Goal: Information Seeking & Learning: Check status

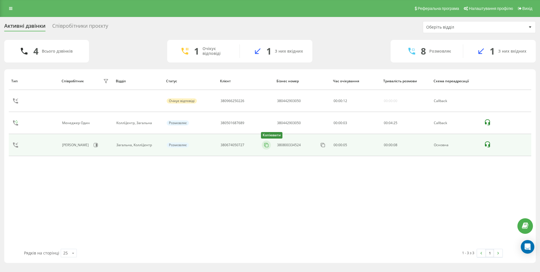
click at [267, 144] on icon at bounding box center [266, 145] width 6 height 6
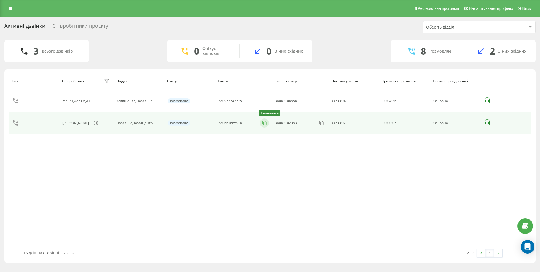
click at [263, 123] on rect at bounding box center [264, 123] width 3 height 3
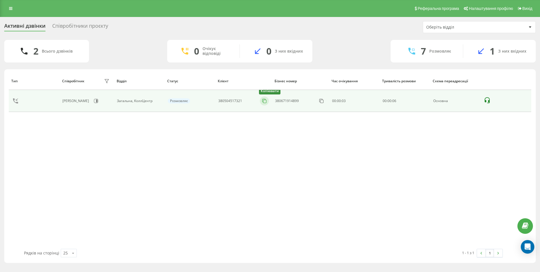
click at [264, 103] on icon at bounding box center [265, 101] width 6 height 6
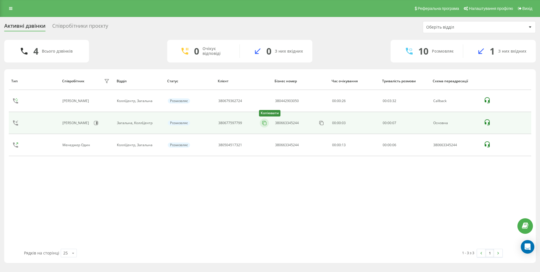
click at [266, 123] on icon at bounding box center [265, 123] width 6 height 6
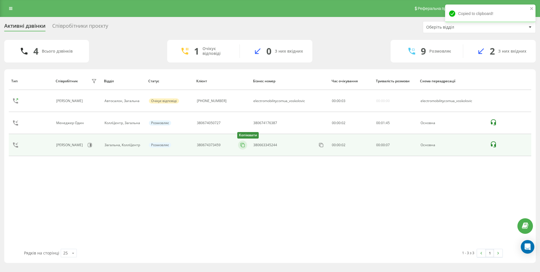
click at [240, 144] on icon at bounding box center [243, 145] width 6 height 6
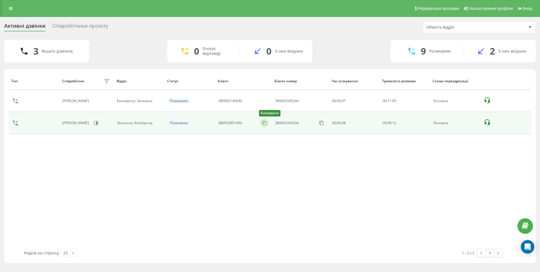
click at [267, 123] on icon at bounding box center [265, 123] width 6 height 6
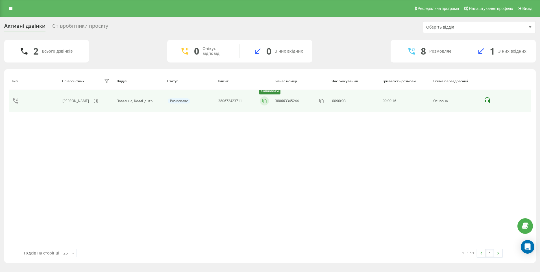
click at [264, 101] on icon at bounding box center [265, 101] width 6 height 6
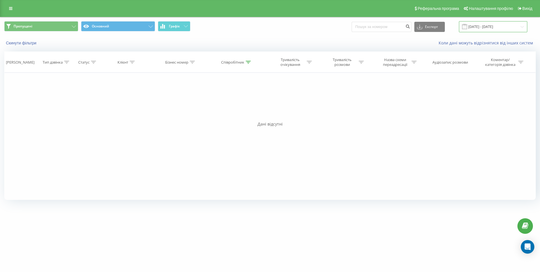
click at [520, 27] on input "[DATE] - [DATE]" at bounding box center [493, 26] width 68 height 11
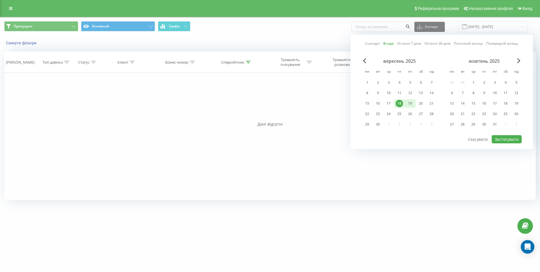
click at [408, 102] on div "19" at bounding box center [409, 103] width 7 height 7
click at [506, 140] on button "Застосувати" at bounding box center [507, 139] width 30 height 8
type input "[DATE] - [DATE]"
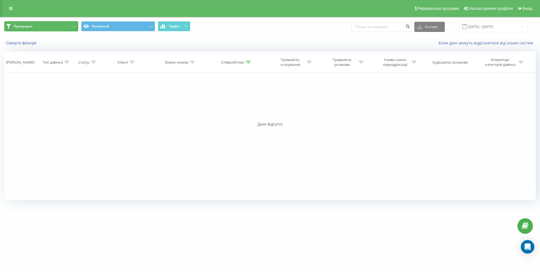
click at [71, 27] on button "Пропущені" at bounding box center [41, 26] width 74 height 10
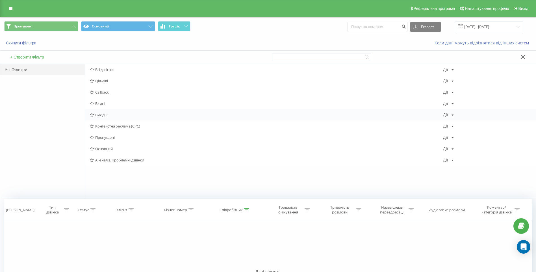
click at [107, 114] on span "Вихідні" at bounding box center [266, 115] width 353 height 4
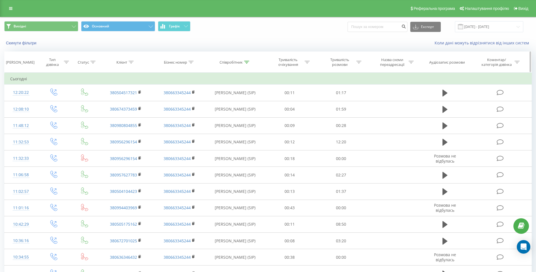
click at [130, 62] on icon at bounding box center [131, 62] width 5 height 3
click at [132, 104] on input "text" at bounding box center [126, 103] width 50 height 10
paste input "380962140040"
type input "380962140040"
click at [132, 115] on span "OK" at bounding box center [138, 113] width 16 height 9
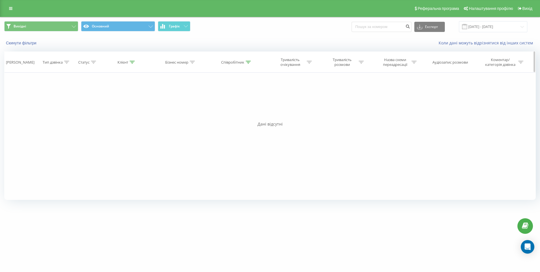
click at [134, 62] on icon at bounding box center [132, 62] width 5 height 3
drag, startPoint x: 131, startPoint y: 101, endPoint x: 91, endPoint y: 102, distance: 40.1
click at [91, 102] on div "Фільтрувати за умовою Дорівнює Введіть значення Скасувати OK Фільтрувати за умо…" at bounding box center [270, 136] width 532 height 127
click at [141, 114] on span "OK" at bounding box center [139, 113] width 16 height 9
